Goal: Navigation & Orientation: Find specific page/section

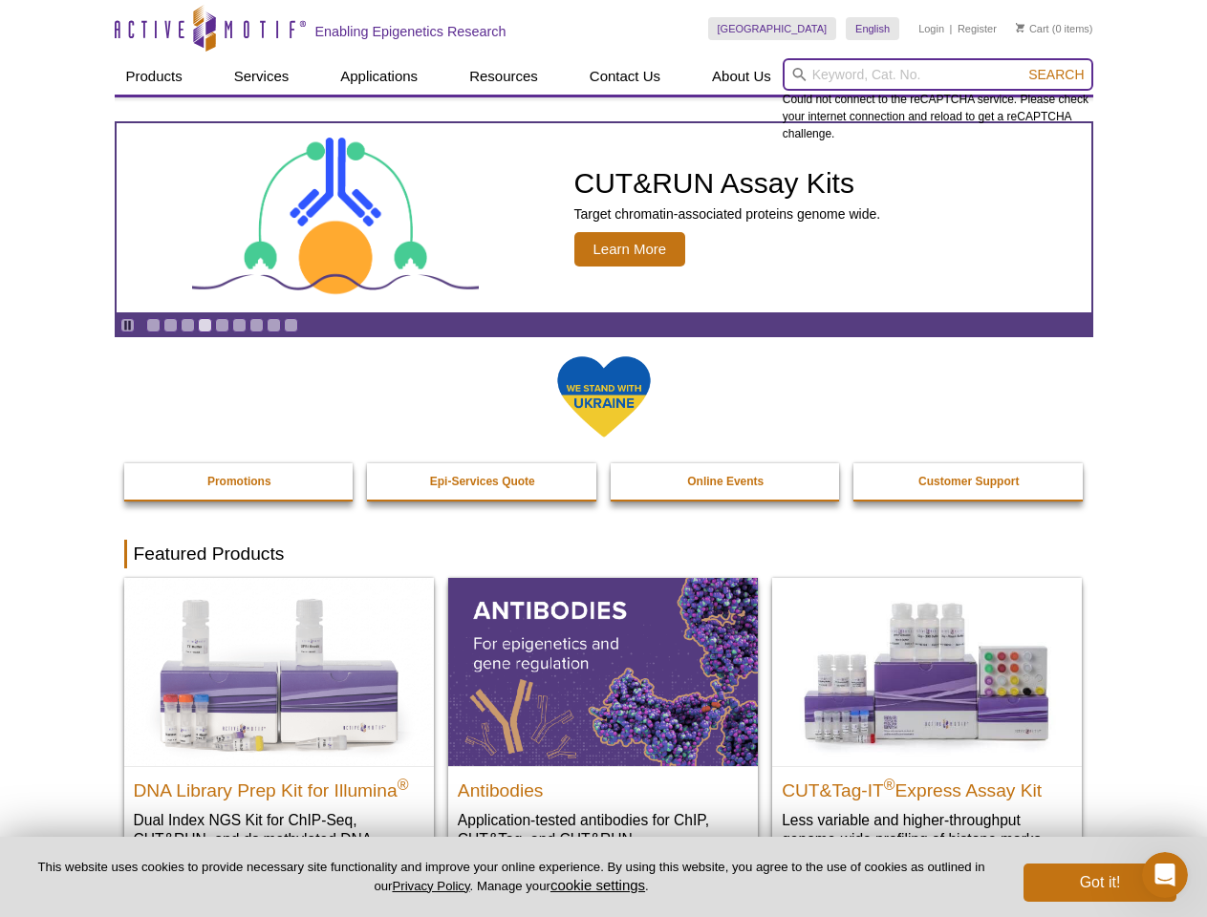
click at [937, 75] on input "search" at bounding box center [937, 74] width 311 height 32
click at [1056, 75] on span "Search" at bounding box center [1055, 74] width 55 height 15
click at [127, 325] on icon "Pause" at bounding box center [127, 325] width 12 height 12
click at [153, 325] on link "Go to slide 1" at bounding box center [153, 325] width 14 height 14
click at [170, 325] on link "Go to slide 2" at bounding box center [170, 325] width 14 height 14
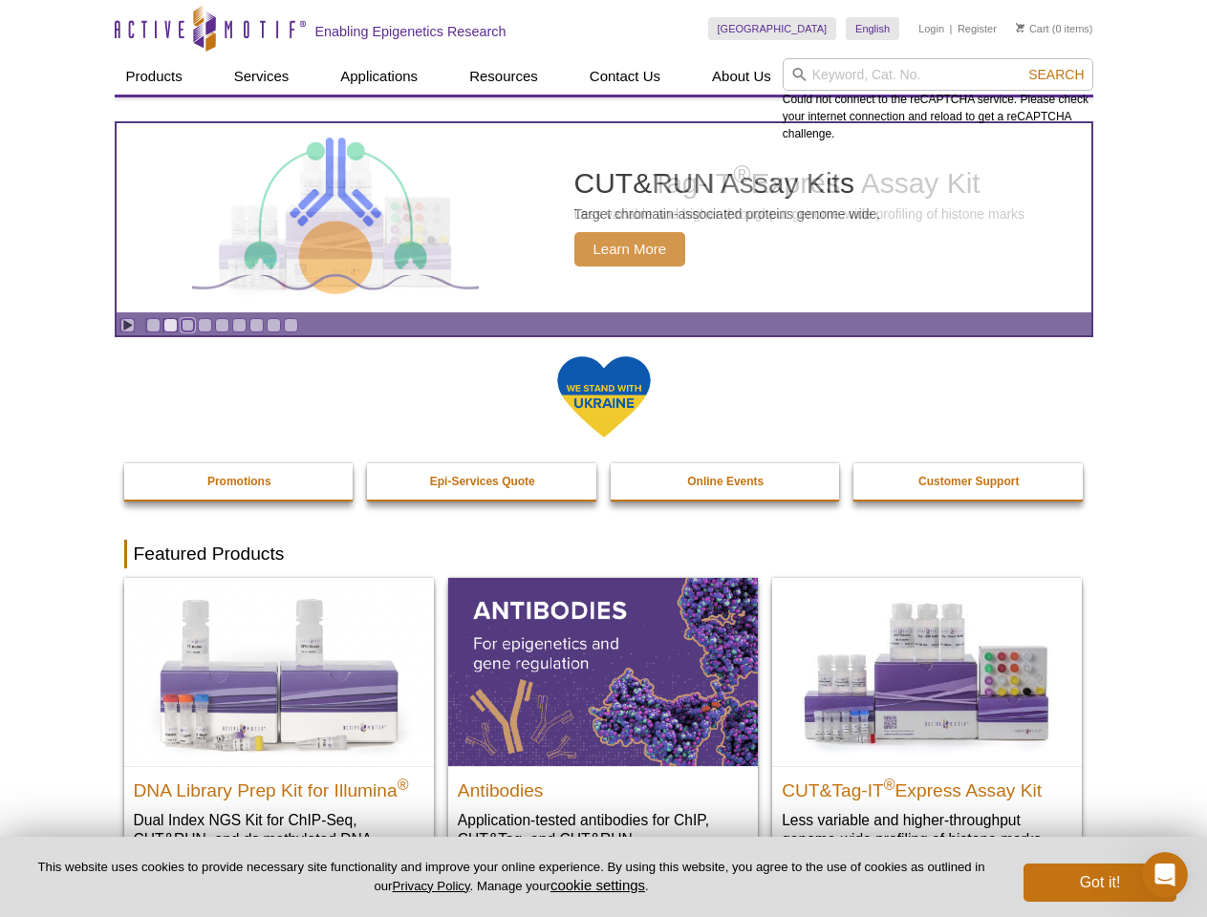
click at [187, 325] on link "Go to slide 3" at bounding box center [188, 325] width 14 height 14
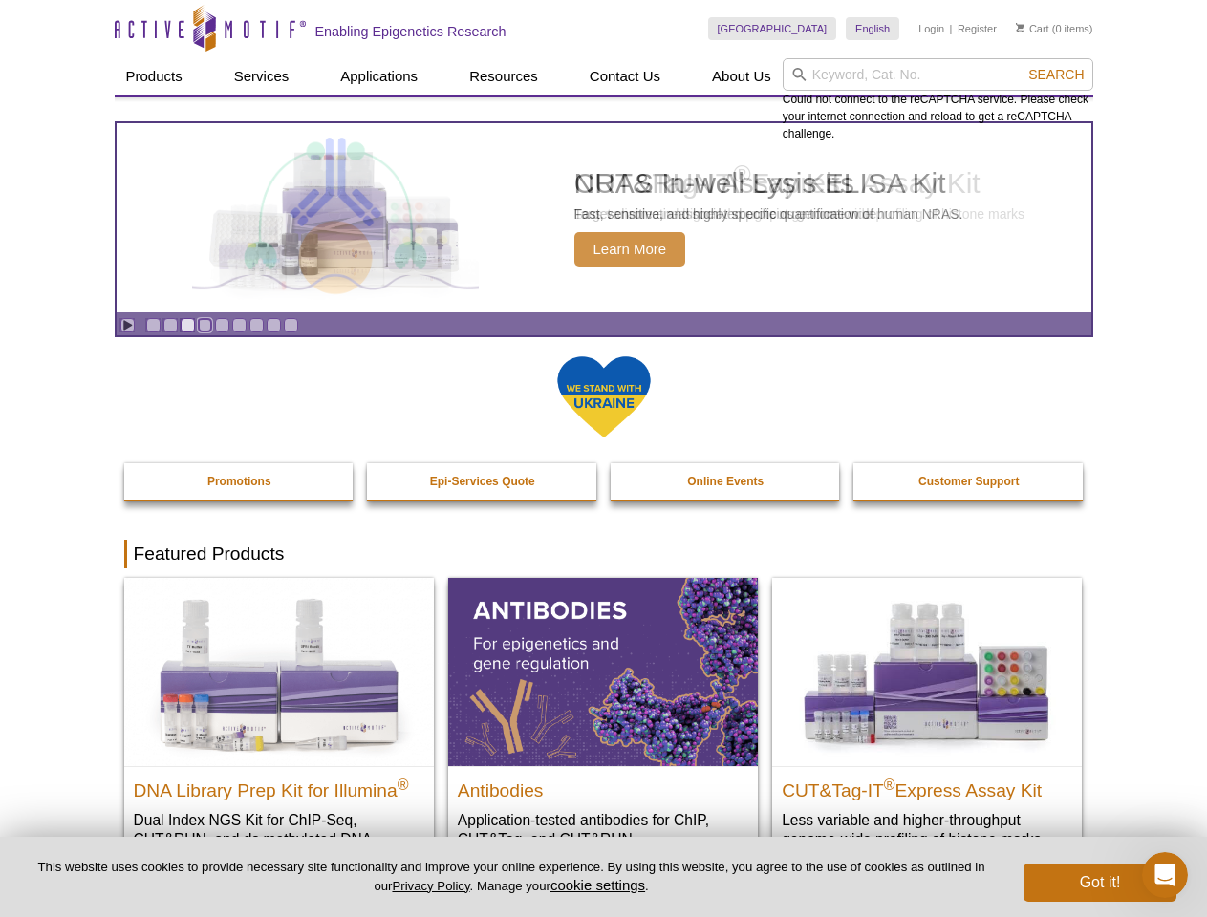
click at [204, 325] on link "Go to slide 4" at bounding box center [205, 325] width 14 height 14
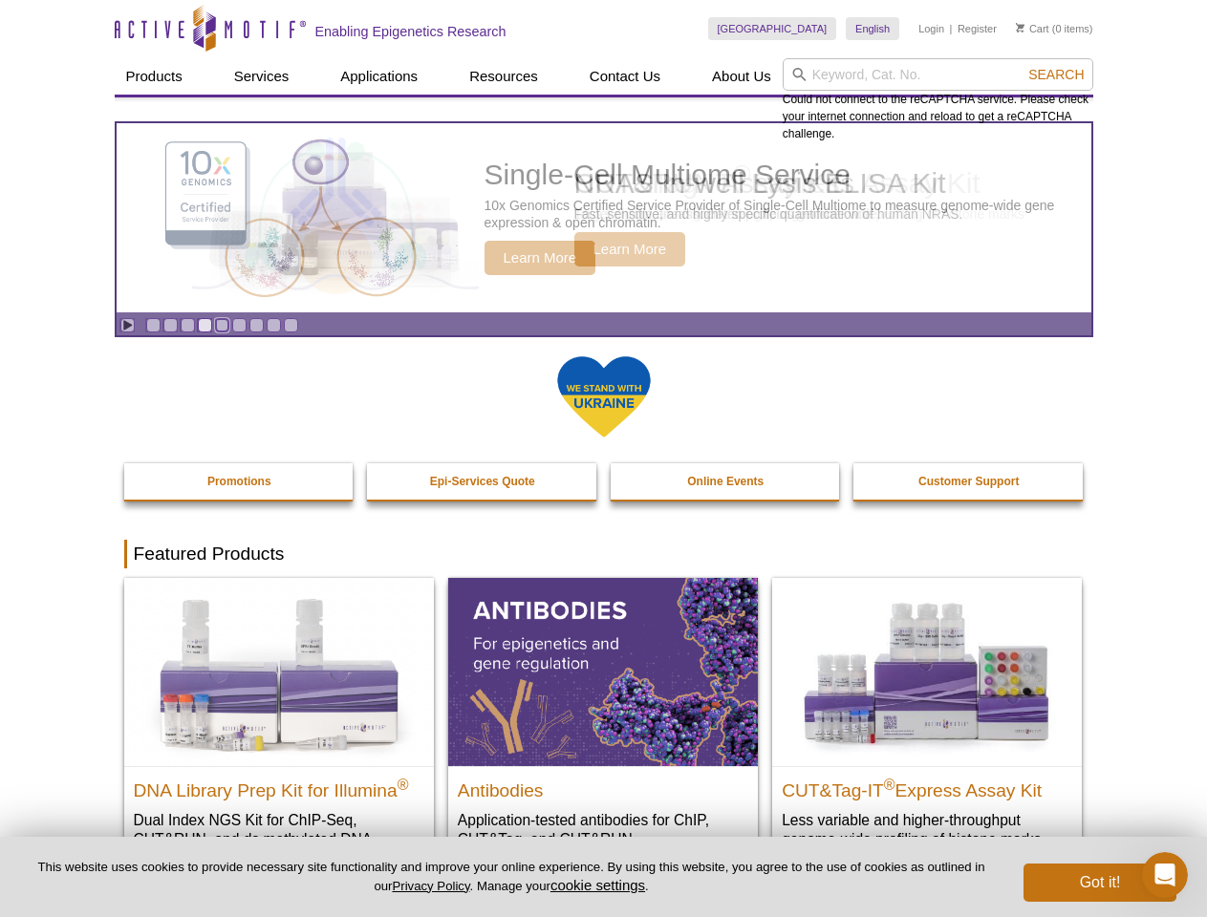
click at [222, 325] on link "Go to slide 5" at bounding box center [222, 325] width 14 height 14
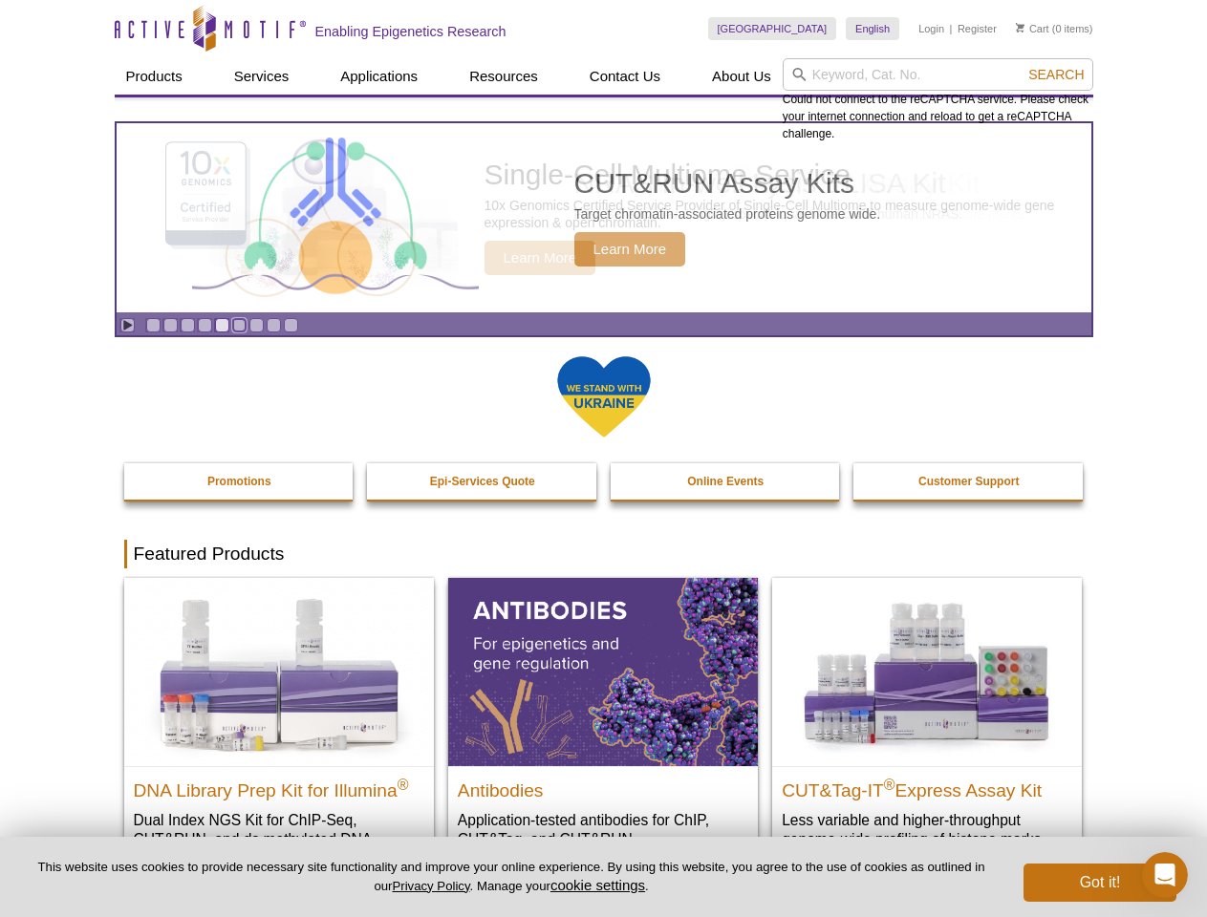
click at [239, 325] on link "Go to slide 6" at bounding box center [239, 325] width 14 height 14
